Goal: Task Accomplishment & Management: Manage account settings

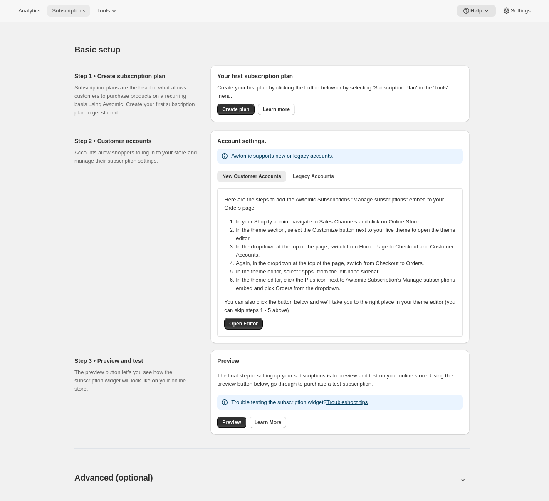
click at [69, 7] on button "Subscriptions" at bounding box center [68, 11] width 43 height 12
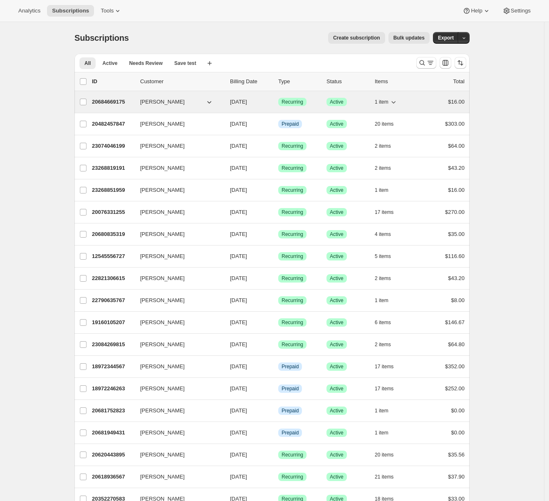
click at [120, 99] on p "20684669175" at bounding box center [113, 102] width 42 height 8
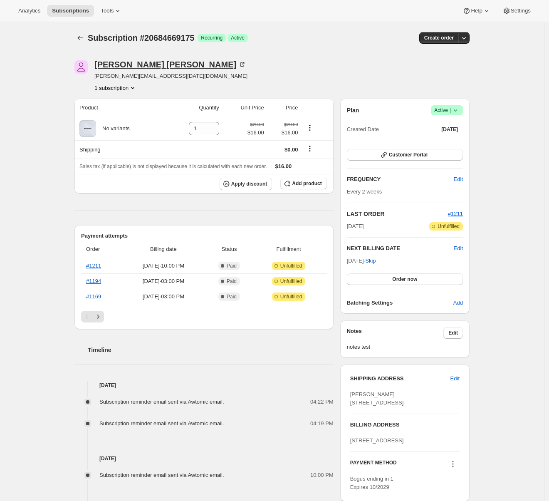
click at [143, 68] on div "[PERSON_NAME]" at bounding box center [170, 64] width 152 height 8
